Goal: Task Accomplishment & Management: Use online tool/utility

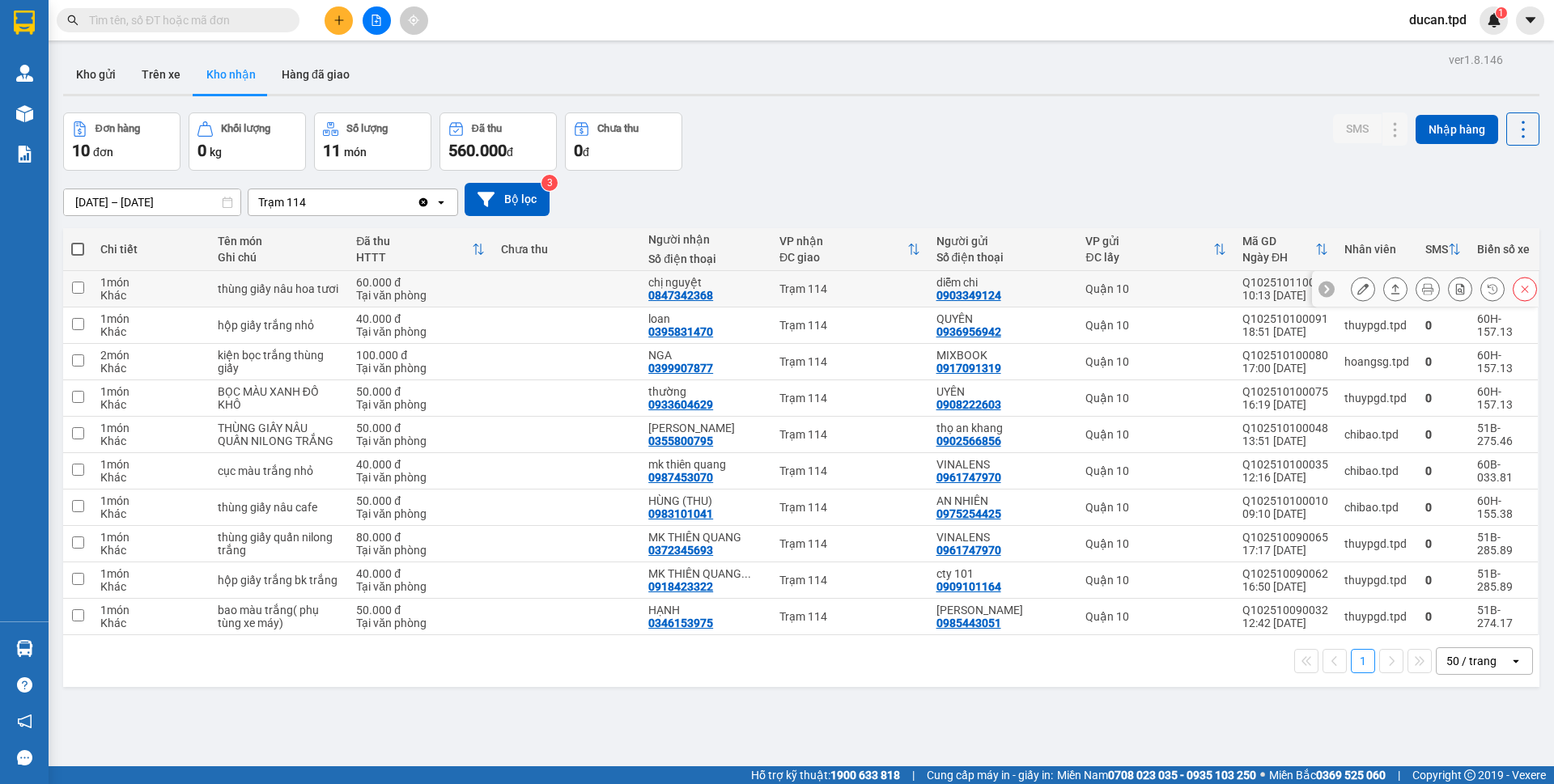
click at [1357, 291] on icon at bounding box center [1363, 289] width 12 height 12
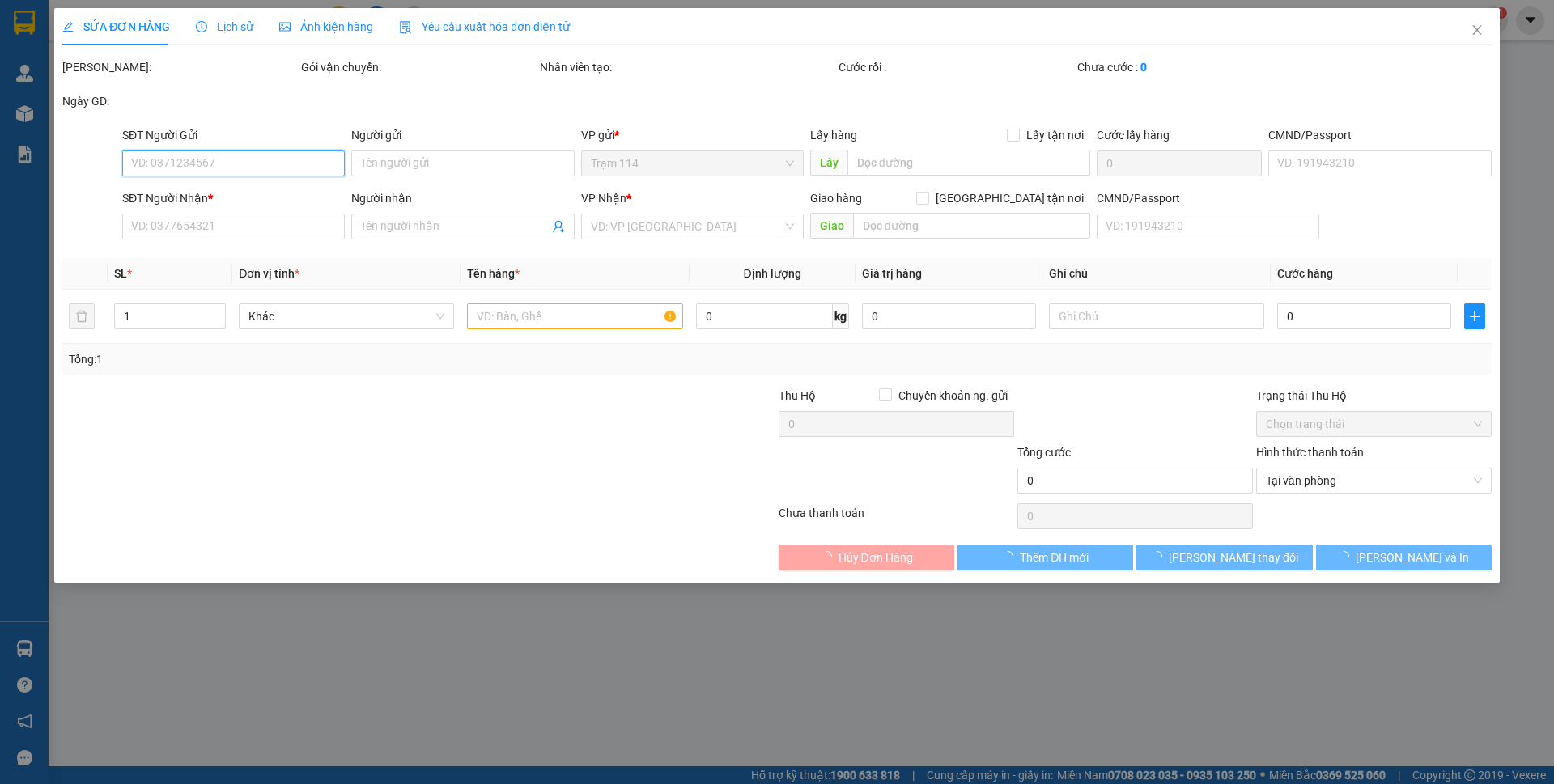
type input "0903349124"
type input "diễm chi"
type input "083206003042"
type input "0847342368"
type input "chị nguyệt"
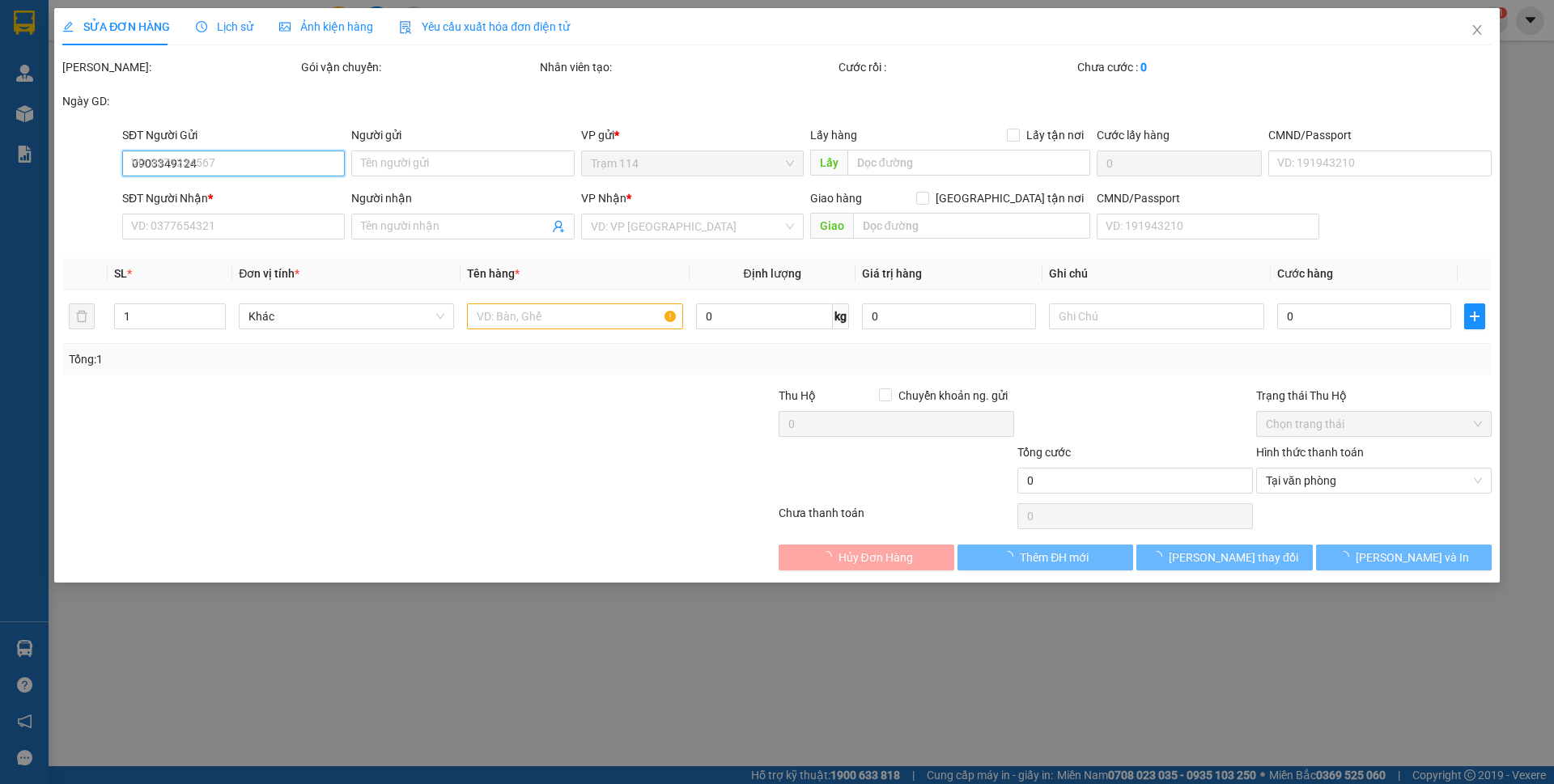
type input "60.000"
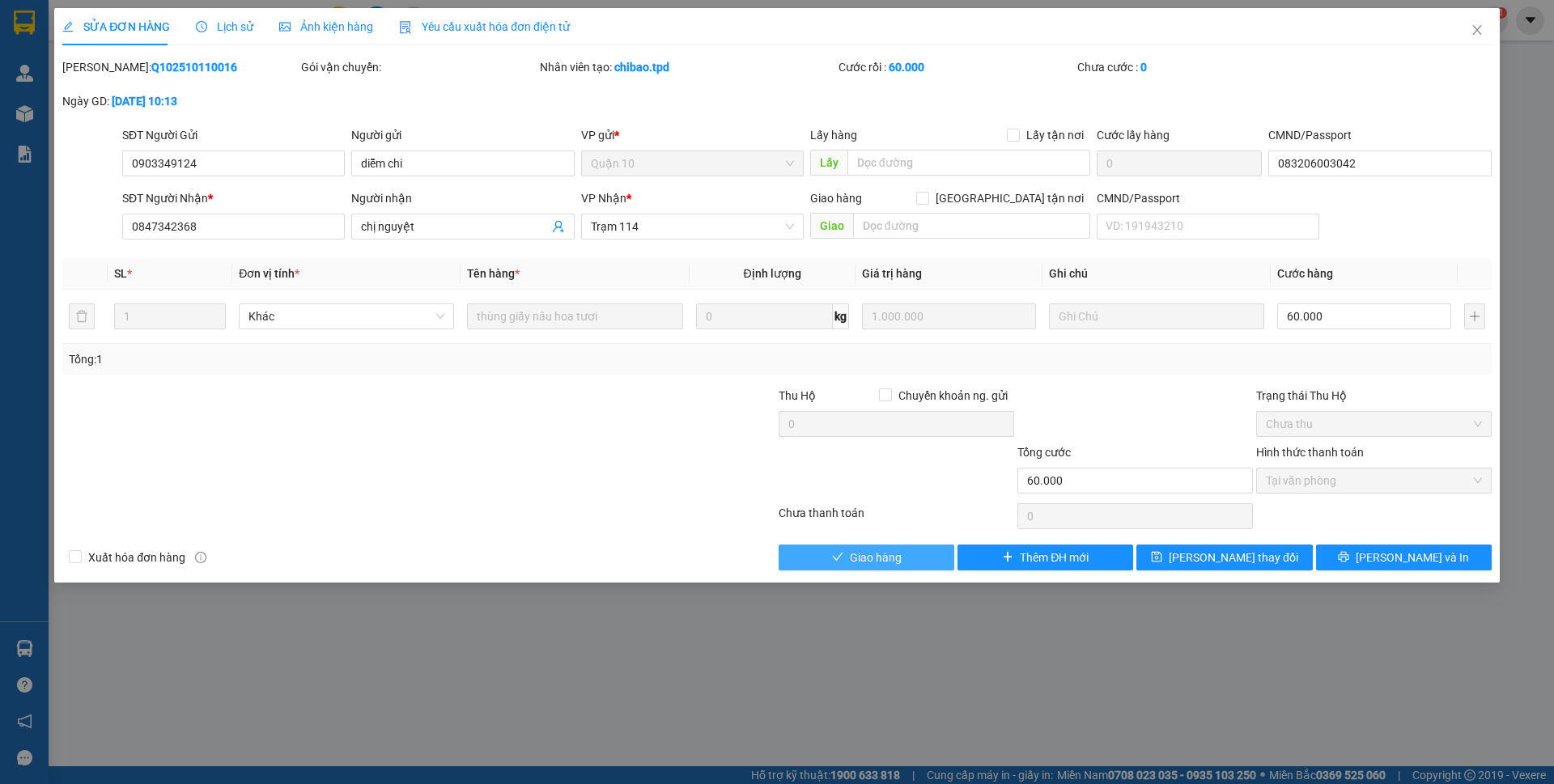
click at [829, 558] on button "Giao hàng" at bounding box center [867, 557] width 176 height 26
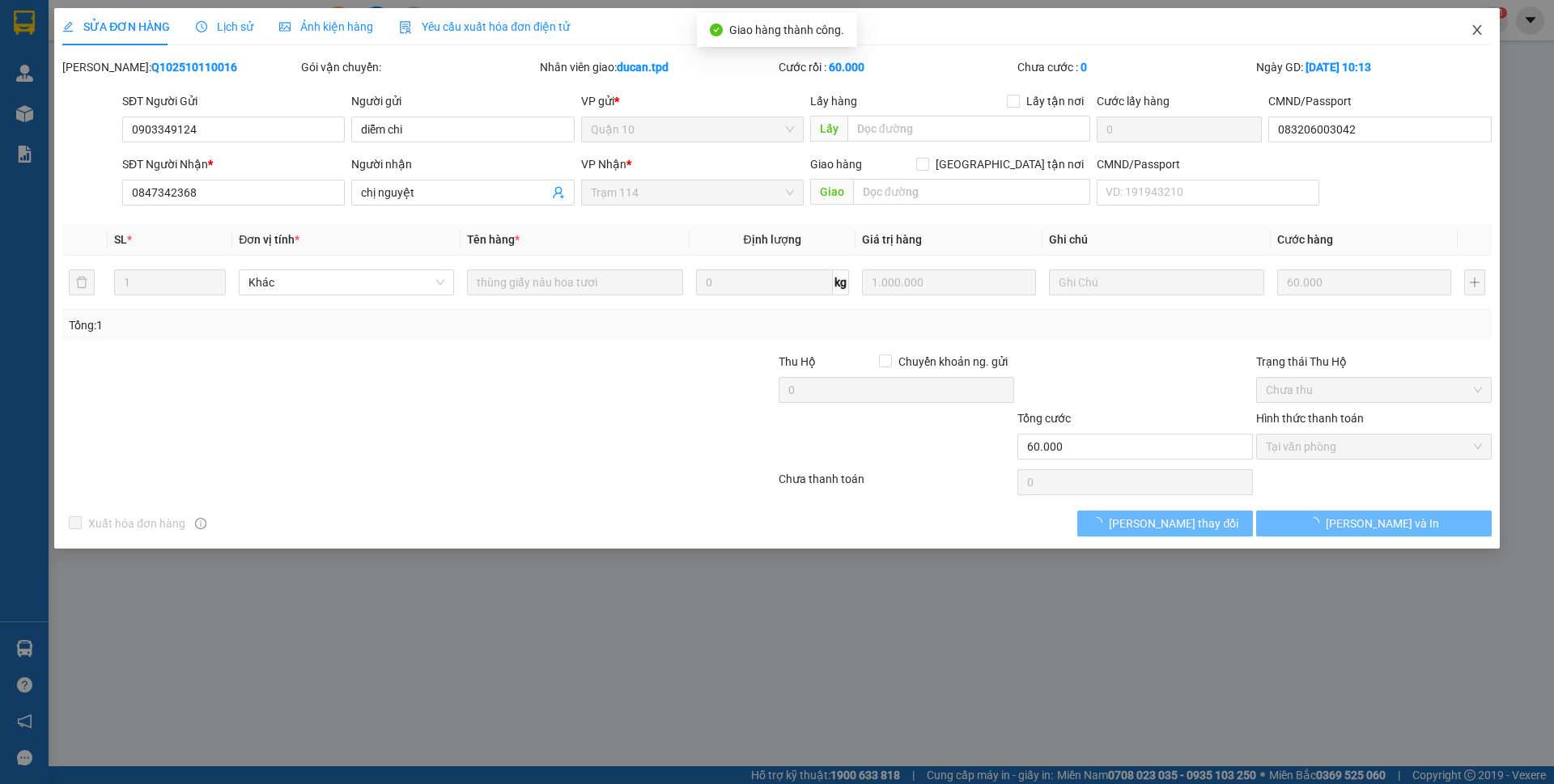
click at [1478, 22] on span "Close" at bounding box center [1477, 31] width 46 height 46
